Goal: Task Accomplishment & Management: Complete application form

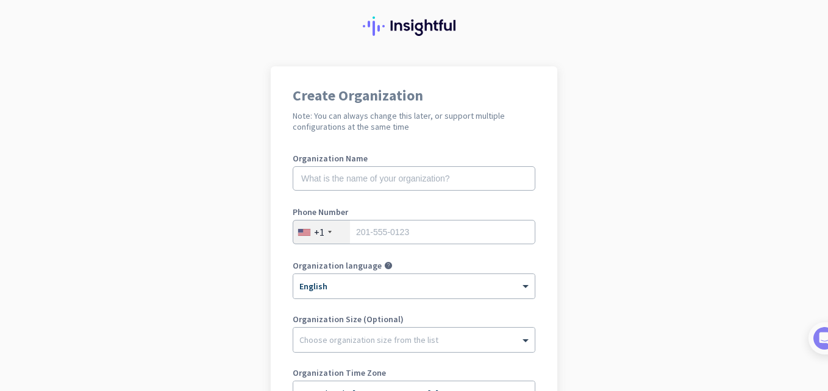
scroll to position [35, 0]
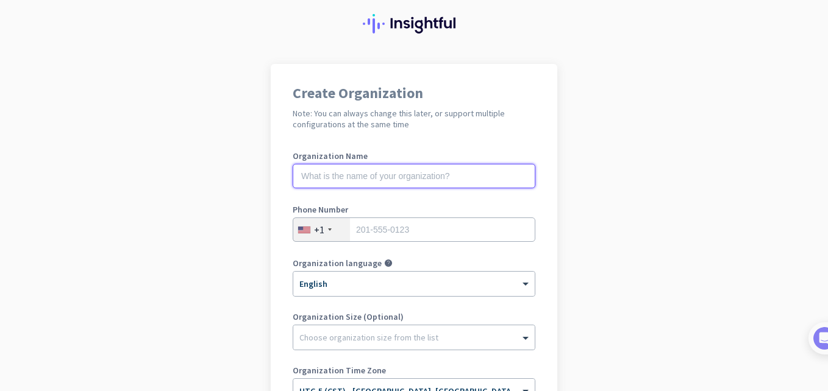
click at [481, 179] on input "text" at bounding box center [414, 176] width 243 height 24
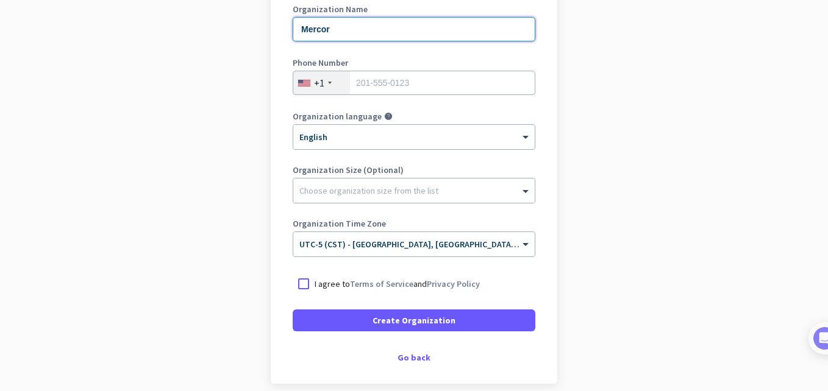
scroll to position [183, 0]
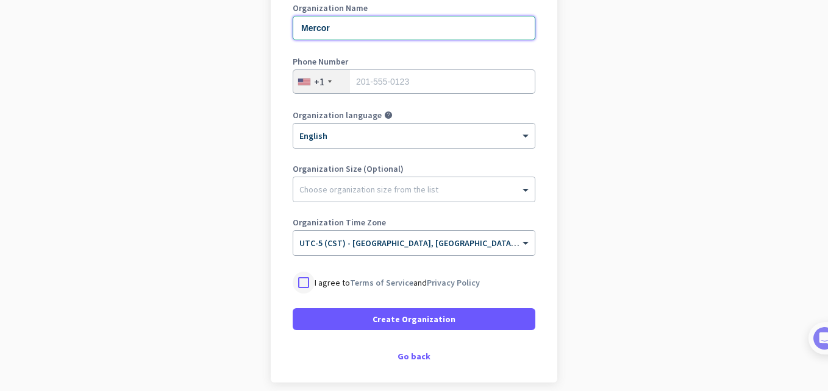
type input "Mercor"
click at [299, 282] on div at bounding box center [304, 283] width 22 height 22
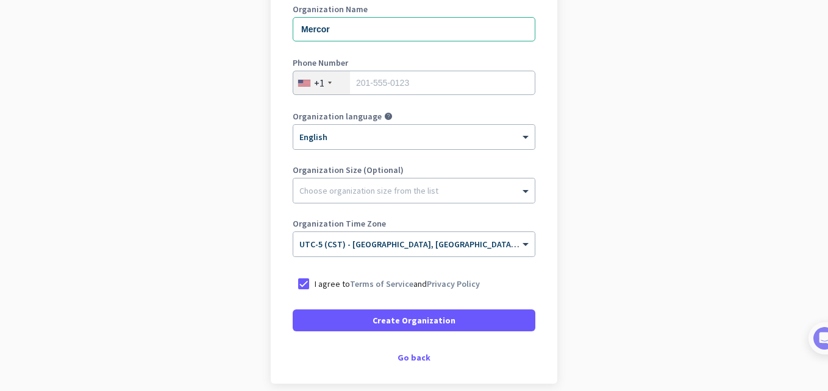
scroll to position [235, 0]
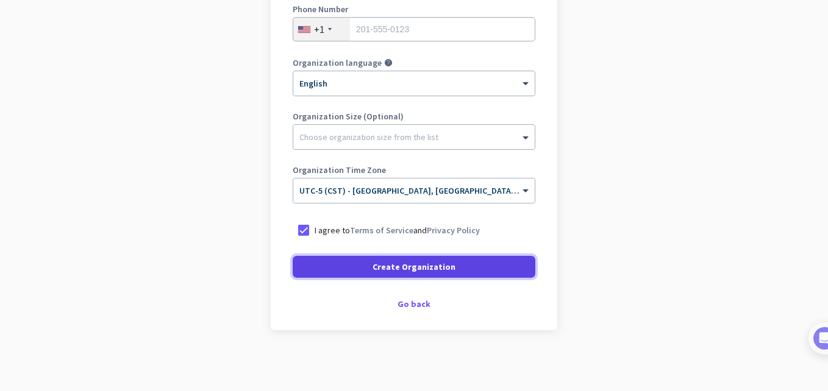
click at [435, 266] on span "Create Organization" at bounding box center [413, 267] width 83 height 12
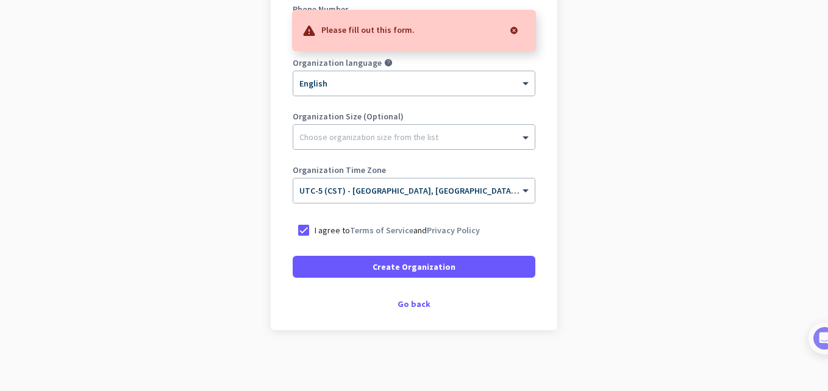
click at [515, 29] on div at bounding box center [514, 30] width 24 height 24
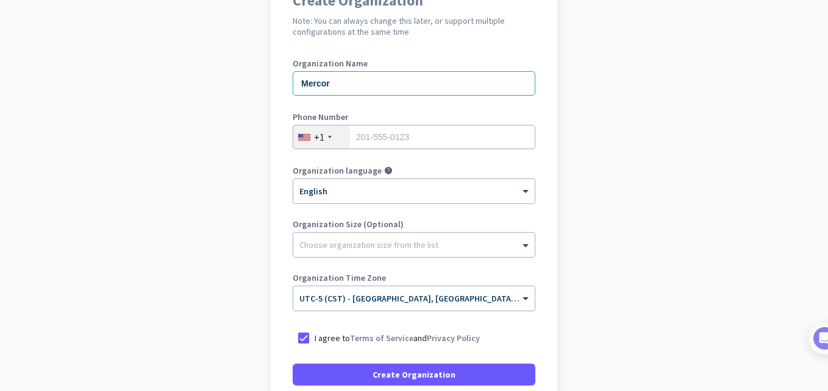
scroll to position [138, 0]
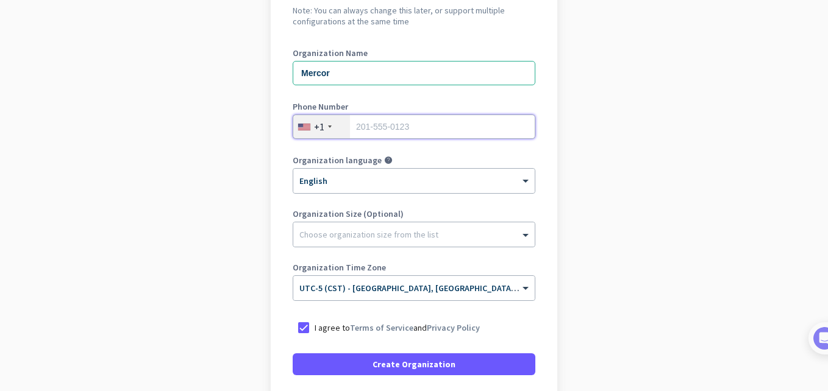
click at [472, 126] on input "tel" at bounding box center [414, 127] width 243 height 24
type input "7862629524"
click at [594, 221] on app-onboarding-organization "Create Organization Note: You can always change this later, or support multiple…" at bounding box center [414, 225] width 828 height 528
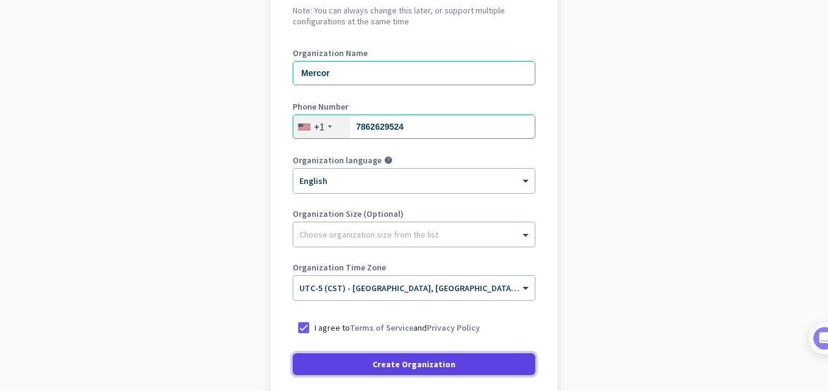
click at [444, 363] on span "Create Organization" at bounding box center [413, 364] width 83 height 12
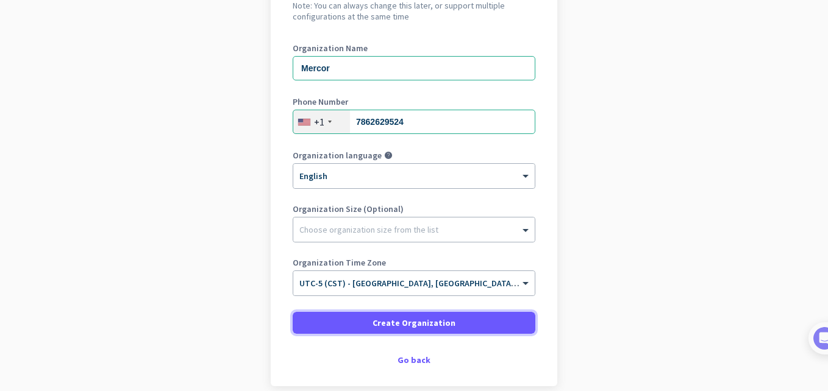
scroll to position [162, 0]
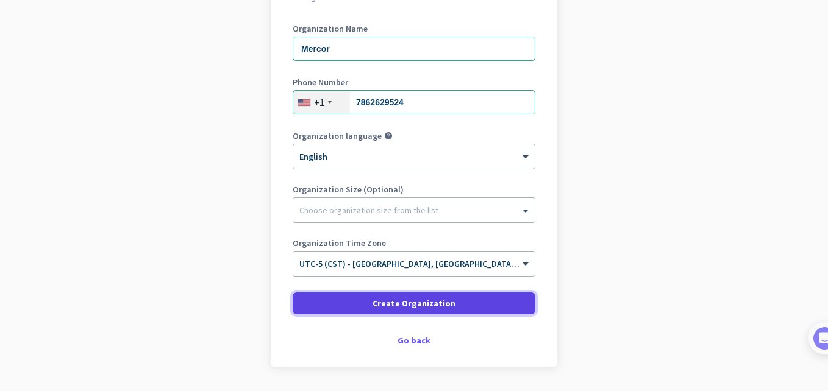
click at [424, 300] on span "Create Organization" at bounding box center [413, 304] width 83 height 12
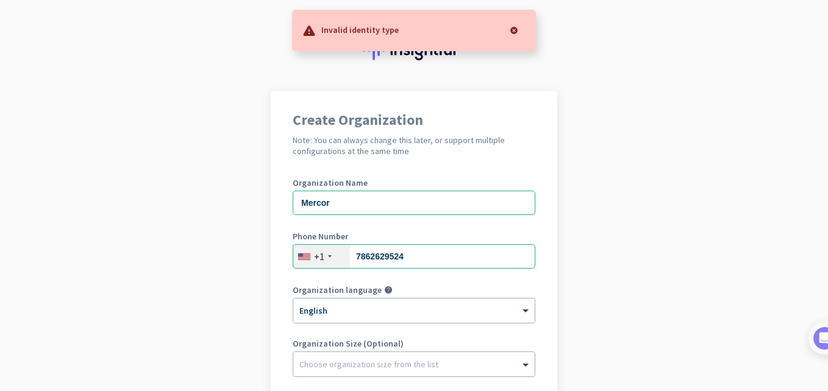
scroll to position [0, 0]
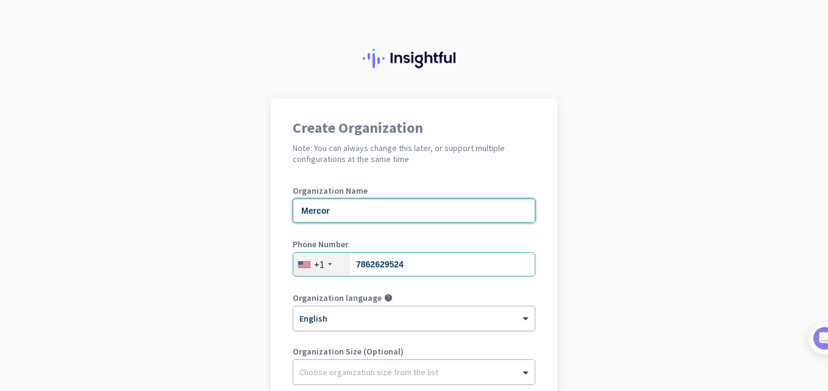
click at [393, 210] on input "Mercor" at bounding box center [414, 211] width 243 height 24
